Goal: Transaction & Acquisition: Purchase product/service

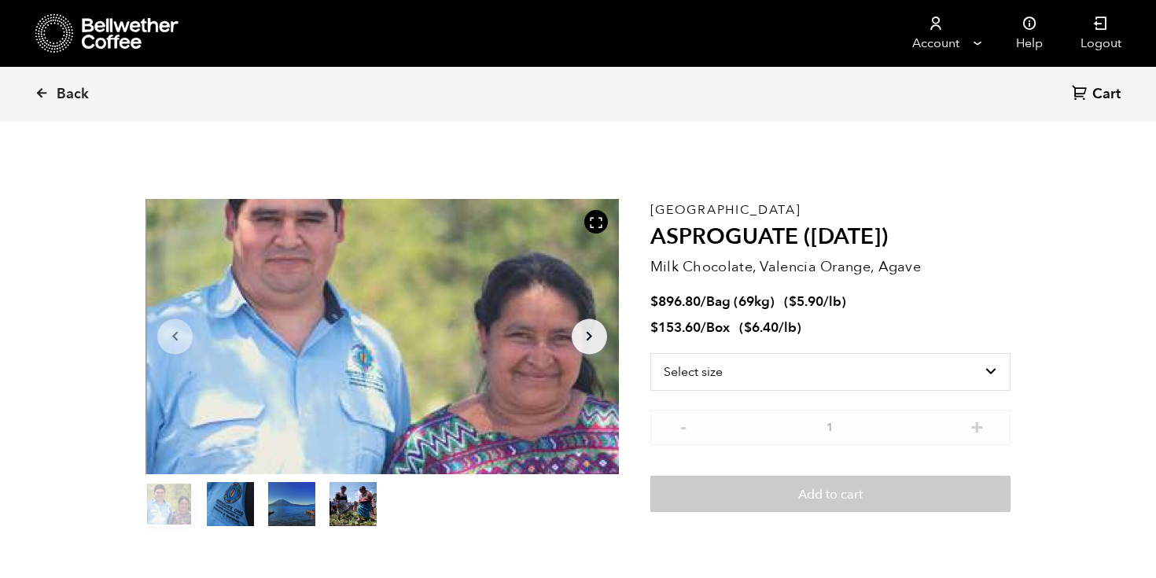
scroll to position [684, 838]
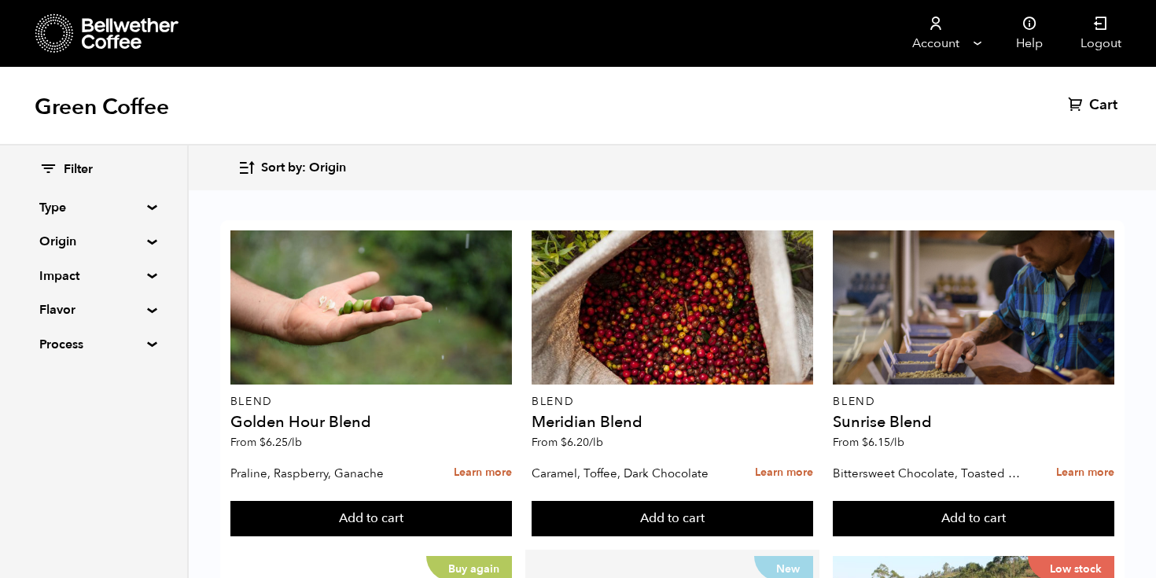
scroll to position [641, 0]
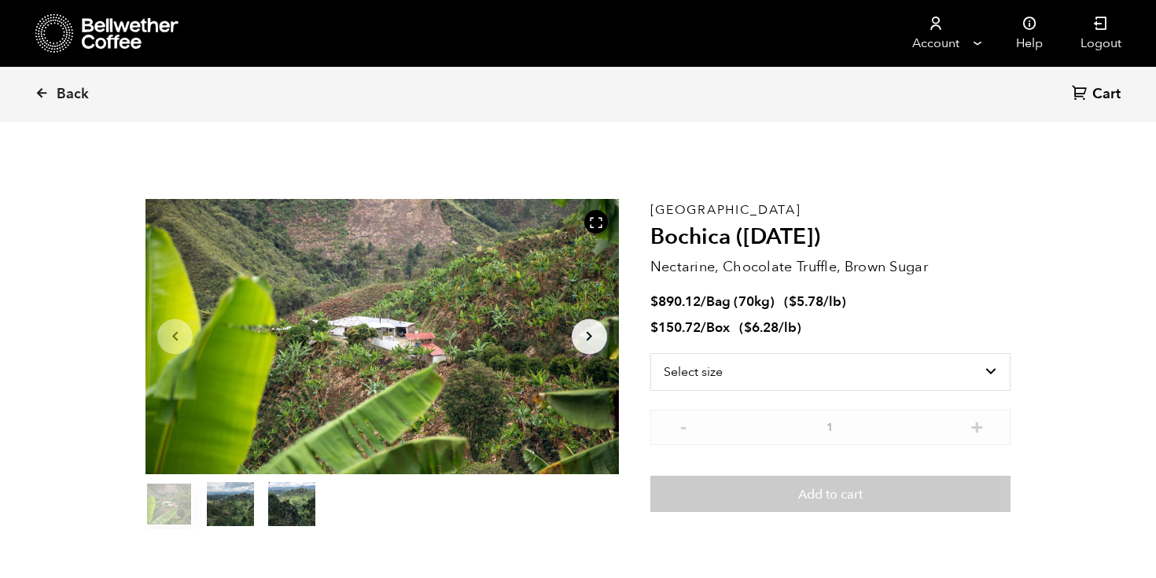
scroll to position [684, 838]
click at [905, 381] on select "Select size Bag (70kg) (154 lbs) Box (24 lbs)" at bounding box center [830, 372] width 360 height 38
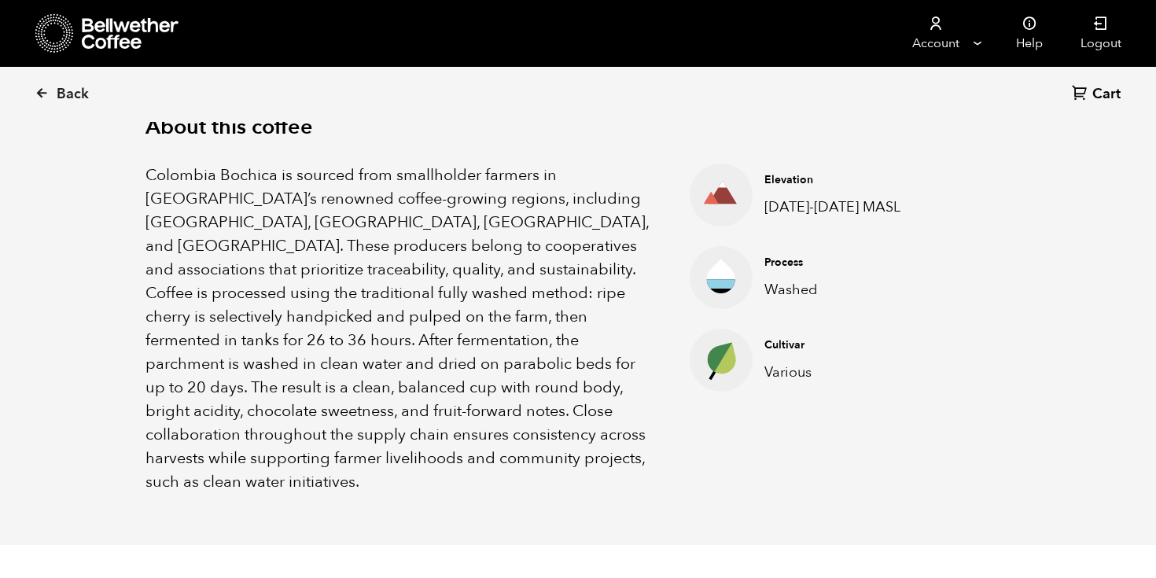
scroll to position [518, 0]
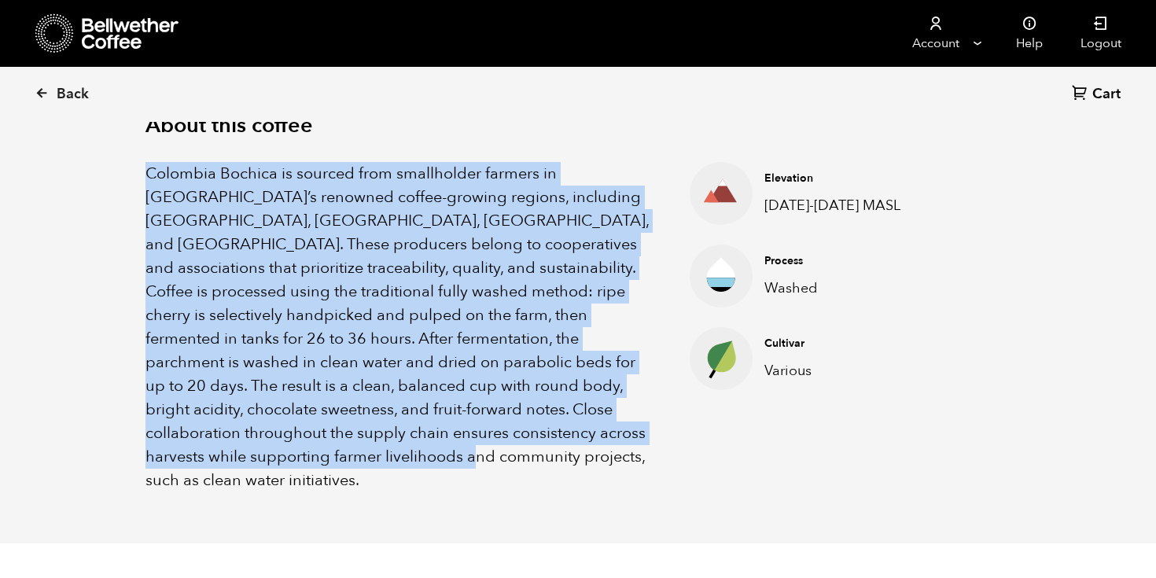
drag, startPoint x: 630, startPoint y: 437, endPoint x: 82, endPoint y: 162, distance: 613.4
click at [82, 162] on section "About this coffee Colombia Bochica is sourced from smallholder farmers in [GEOG…" at bounding box center [578, 302] width 1156 height 481
copy p "Colombia Bochica is sourced from smallholder farmers in [GEOGRAPHIC_DATA]’s ren…"
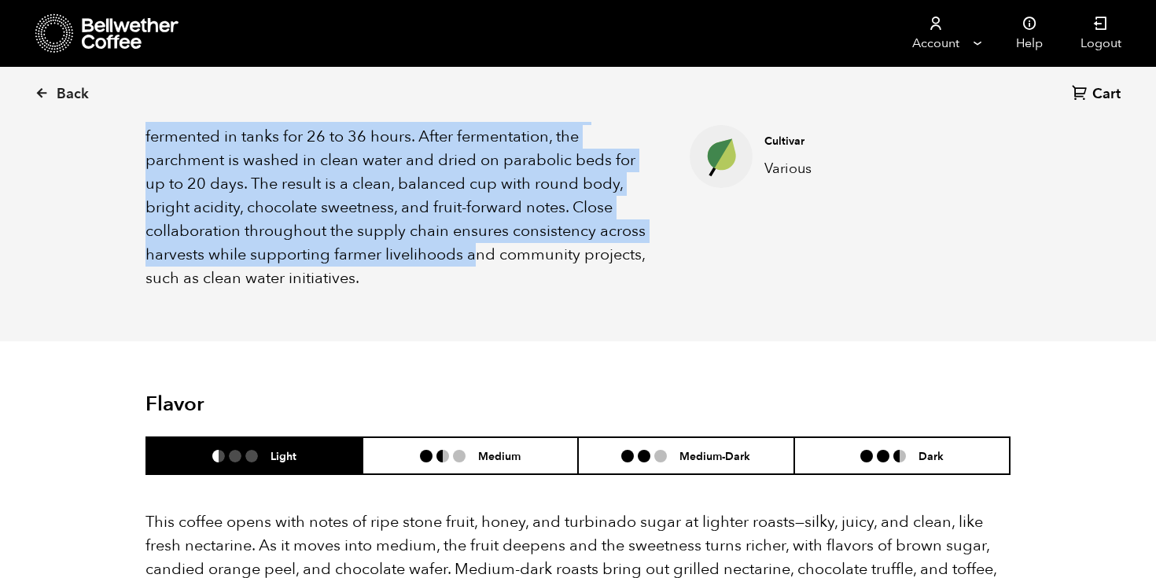
scroll to position [889, 0]
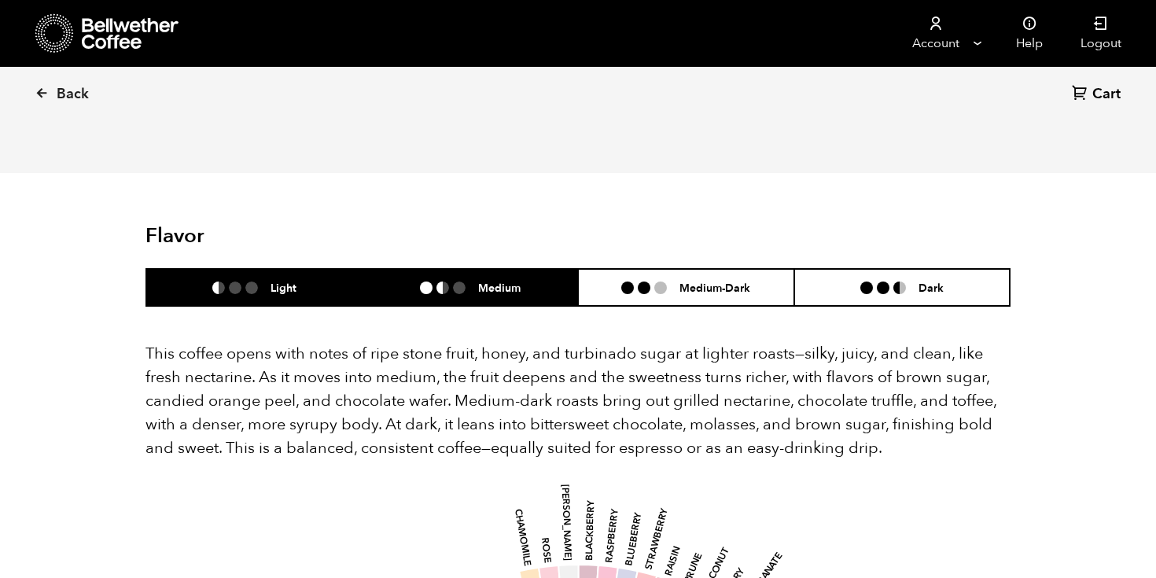
click at [555, 269] on li "Medium" at bounding box center [471, 287] width 216 height 37
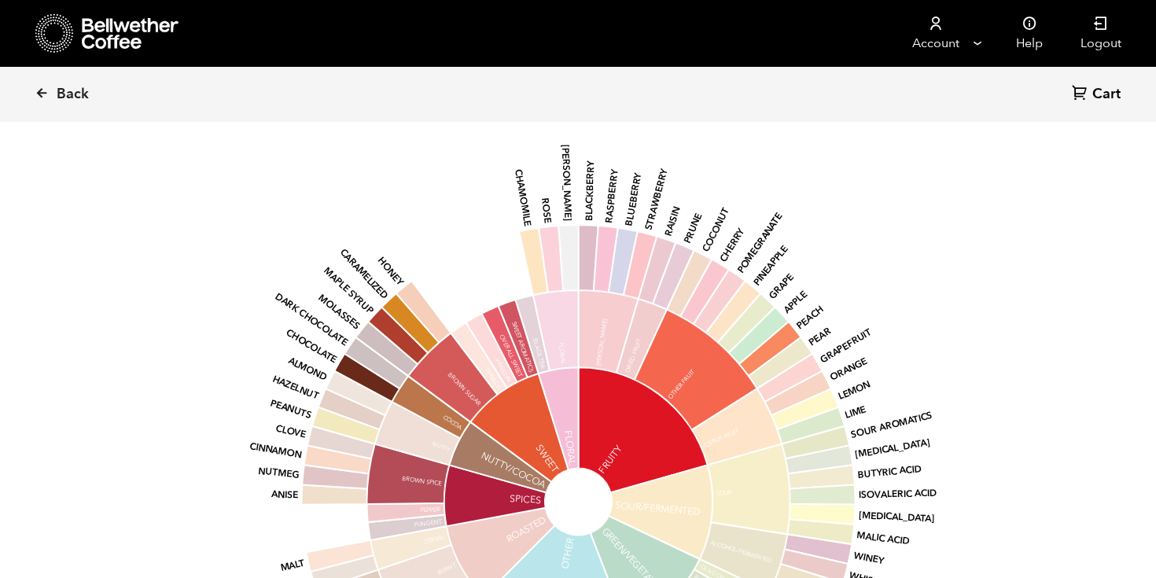
scroll to position [1228, 0]
